Goal: Task Accomplishment & Management: Manage account settings

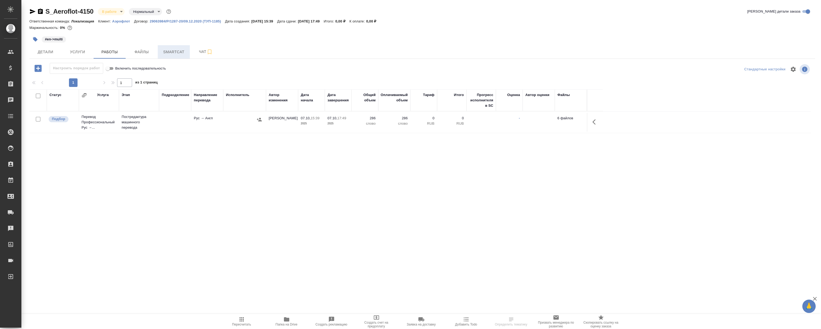
click at [168, 52] on span "Smartcat" at bounding box center [174, 52] width 26 height 7
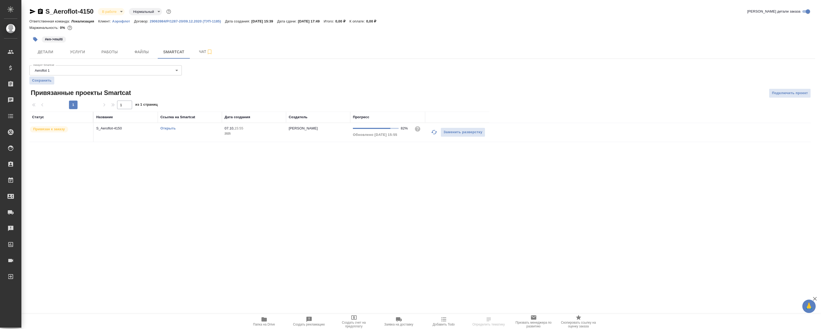
click at [174, 128] on link "Открыть" at bounding box center [167, 128] width 15 height 4
click at [170, 128] on link "Открыть" at bounding box center [167, 128] width 15 height 4
click at [104, 47] on button "Работы" at bounding box center [110, 51] width 32 height 13
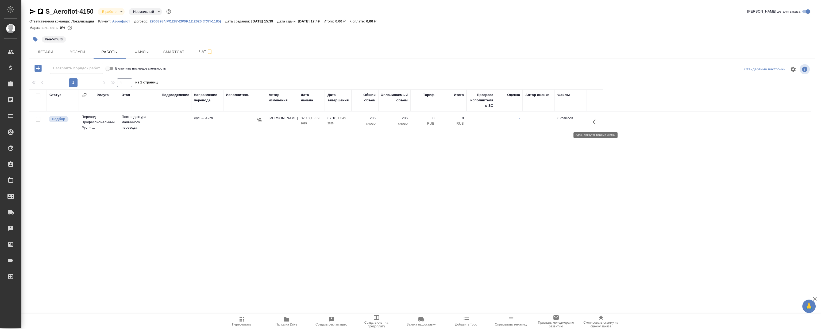
click at [596, 117] on button "button" at bounding box center [595, 121] width 13 height 13
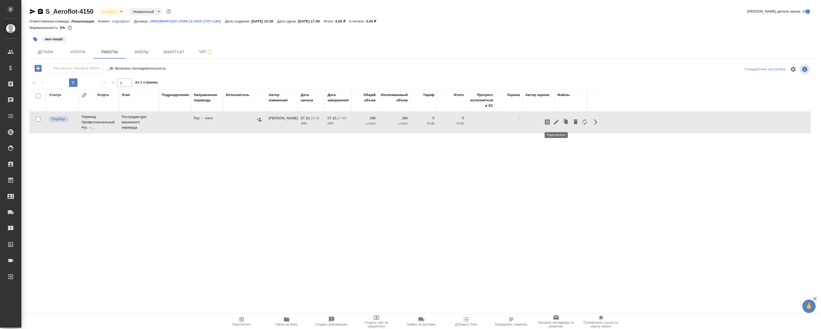
click at [555, 122] on icon "button" at bounding box center [556, 121] width 5 height 5
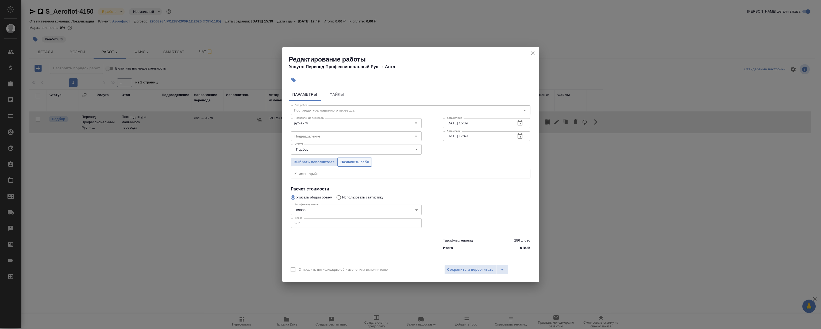
click at [354, 161] on span "Назначить себя" at bounding box center [354, 162] width 28 height 6
click at [529, 53] on icon "close" at bounding box center [532, 53] width 6 height 6
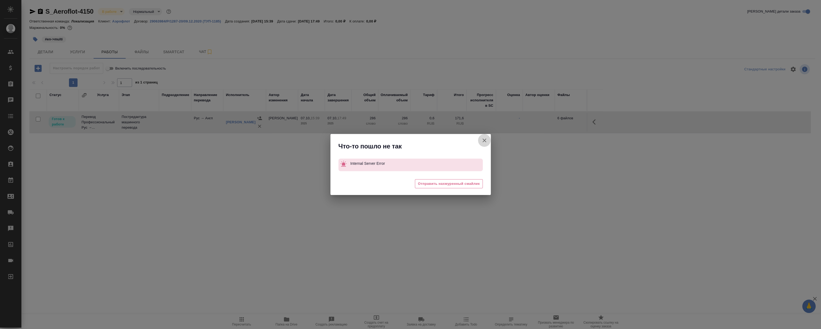
click at [484, 139] on icon "button" at bounding box center [484, 140] width 6 height 6
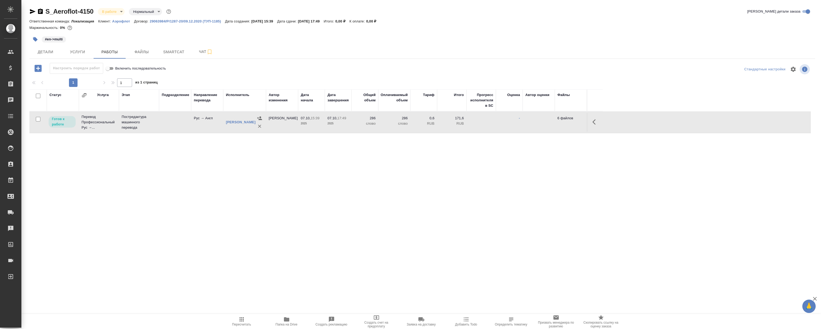
click at [593, 121] on icon "button" at bounding box center [593, 121] width 3 height 5
click at [556, 121] on icon "button" at bounding box center [556, 122] width 6 height 6
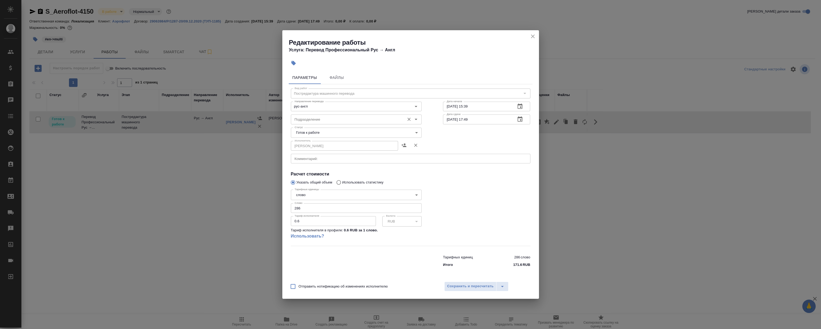
click at [328, 120] on input "Подразделение" at bounding box center [347, 119] width 110 height 6
click at [321, 131] on li "LocQA" at bounding box center [355, 132] width 131 height 10
type input "LocQA"
click at [321, 131] on body "🙏 .cls-1 fill:#fff; AWATERA Magerramov Ruslan Клиенты Спецификации Заказы 0 Чат…" at bounding box center [410, 164] width 821 height 329
click at [320, 157] on li "Сдан" at bounding box center [355, 159] width 131 height 9
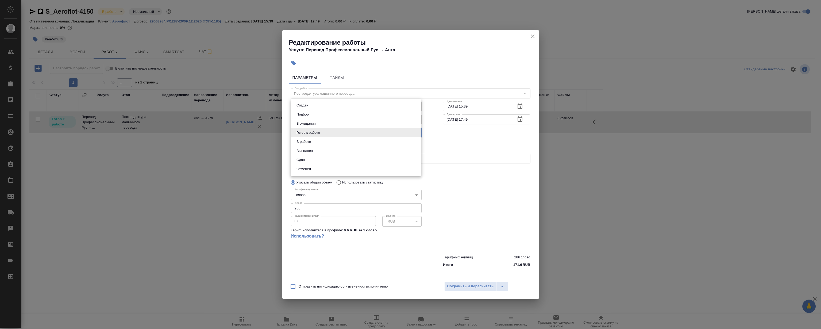
type input "closed"
click at [479, 284] on span "Сохранить и пересчитать" at bounding box center [470, 286] width 46 height 6
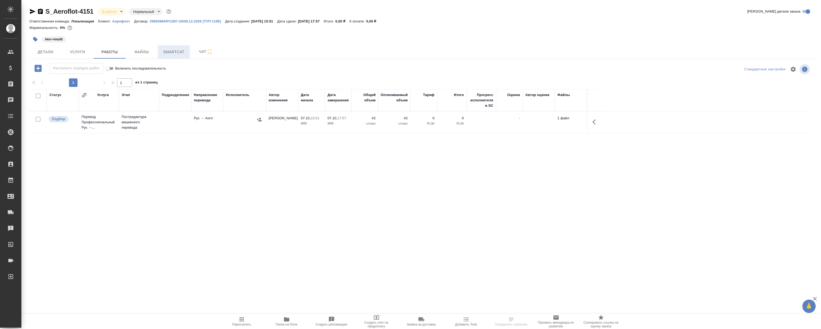
click at [182, 58] on button "Smartcat" at bounding box center [174, 51] width 32 height 13
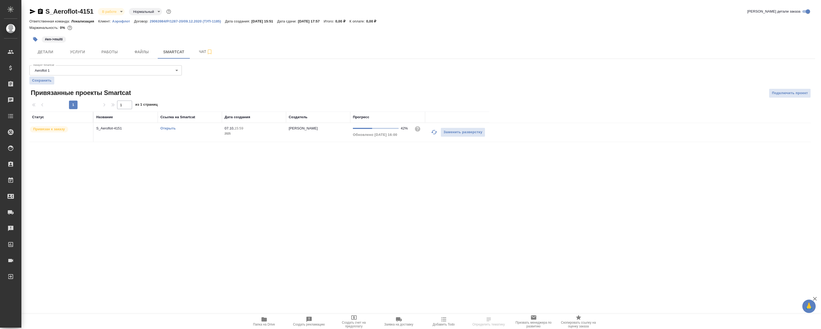
click at [169, 127] on link "Открыть" at bounding box center [167, 128] width 15 height 4
click at [116, 55] on button "Работы" at bounding box center [110, 51] width 32 height 13
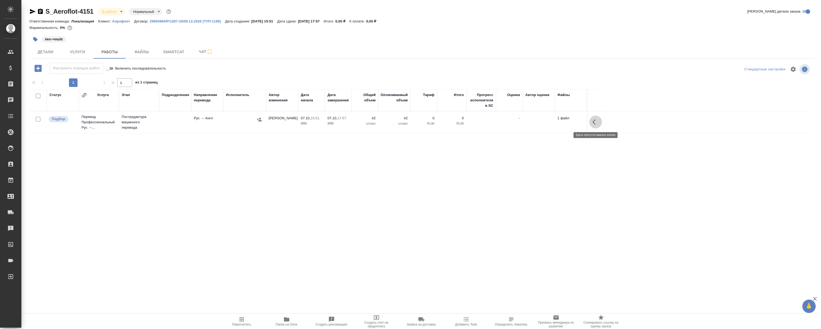
drag, startPoint x: 593, startPoint y: 124, endPoint x: 589, endPoint y: 124, distance: 3.8
click at [593, 123] on icon "button" at bounding box center [595, 122] width 6 height 6
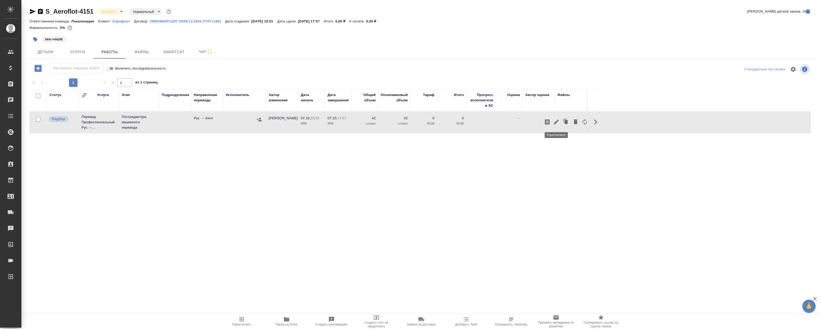
click at [556, 125] on icon "button" at bounding box center [556, 122] width 6 height 6
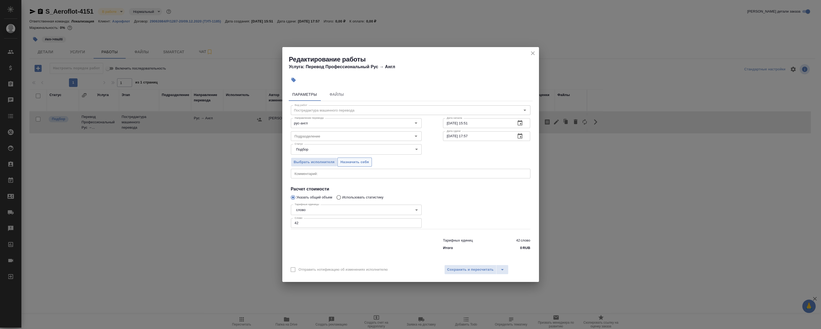
click at [359, 161] on span "Назначить себя" at bounding box center [354, 162] width 28 height 6
click at [531, 55] on icon "close" at bounding box center [533, 53] width 4 height 4
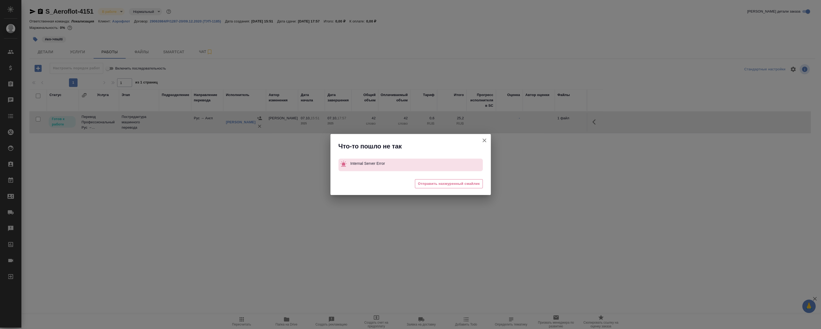
click at [596, 123] on div "Что-то пошло не так Internal Server Error 😔 Отправить нахмуренный смайлик" at bounding box center [410, 164] width 821 height 329
click at [484, 142] on icon "button" at bounding box center [484, 140] width 6 height 6
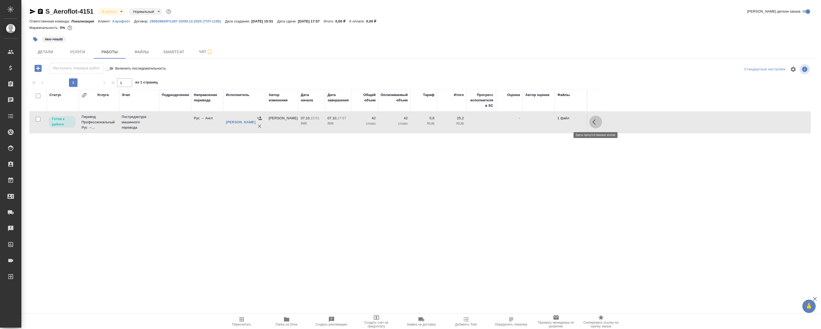
click at [596, 123] on icon "button" at bounding box center [595, 122] width 6 height 6
click at [555, 123] on icon "button" at bounding box center [556, 121] width 5 height 5
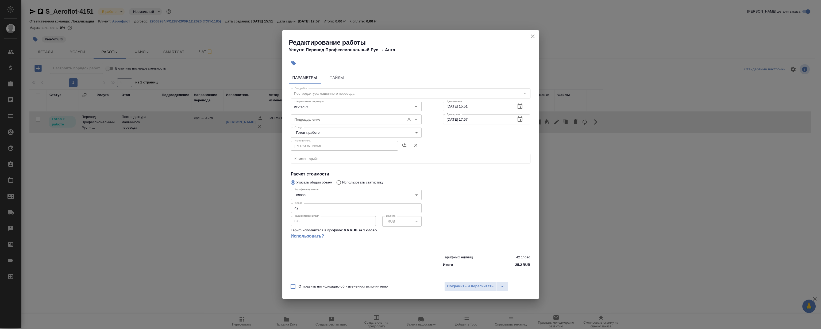
click at [327, 118] on input "Подразделение" at bounding box center [347, 119] width 110 height 6
click at [324, 132] on li "LocQA" at bounding box center [355, 132] width 131 height 10
type input "LocQA"
click at [318, 133] on body "🙏 .cls-1 fill:#fff; AWATERA [PERSON_NAME] Клиенты Спецификации Заказы 0 Чаты To…" at bounding box center [410, 164] width 821 height 329
click at [317, 160] on li "Сдан" at bounding box center [355, 159] width 131 height 9
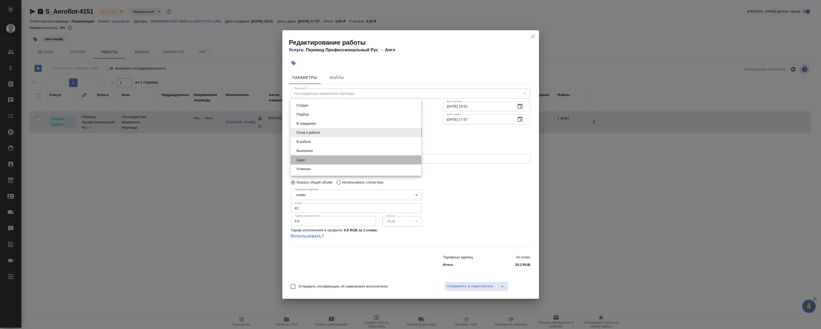
type input "closed"
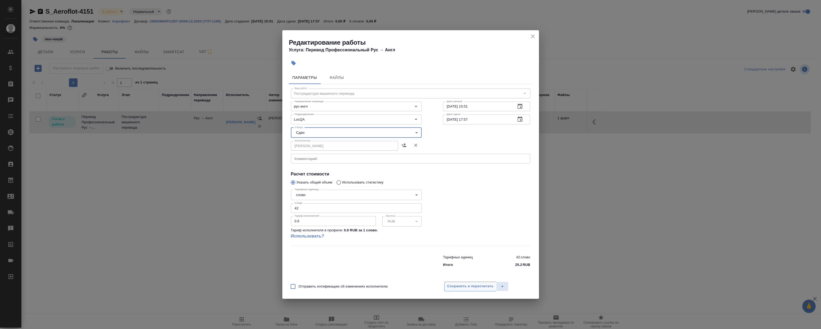
click at [477, 288] on span "Сохранить и пересчитать" at bounding box center [470, 286] width 46 height 6
